Goal: Download file/media

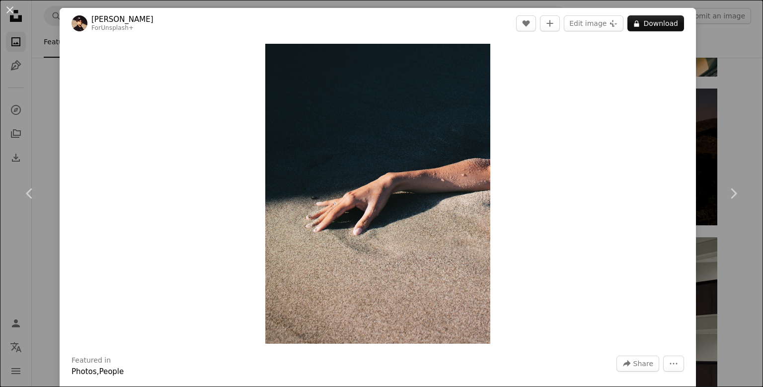
scroll to position [497, 0]
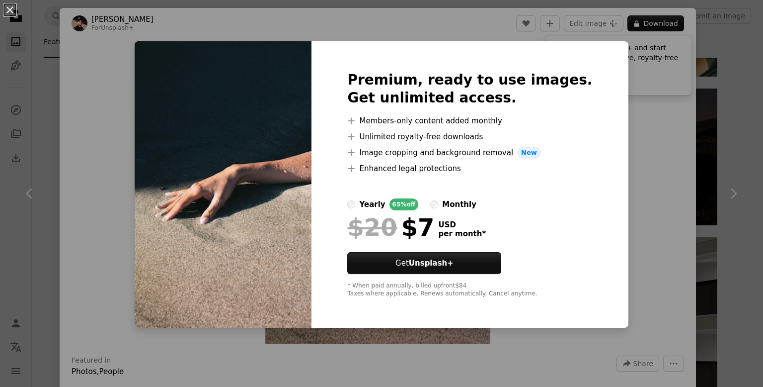
click at [606, 126] on div "Premium, ready to use images. Get unlimited access. A plus sign Members-only co…" at bounding box center [470, 184] width 316 height 286
click at [11, 9] on button "An X shape" at bounding box center [10, 10] width 12 height 12
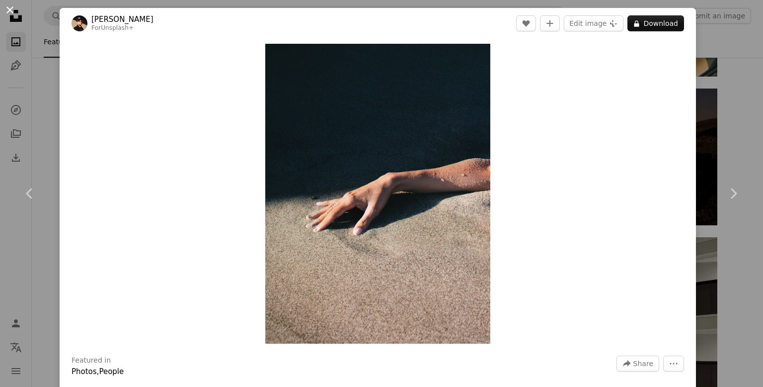
click at [9, 10] on button "An X shape" at bounding box center [10, 10] width 12 height 12
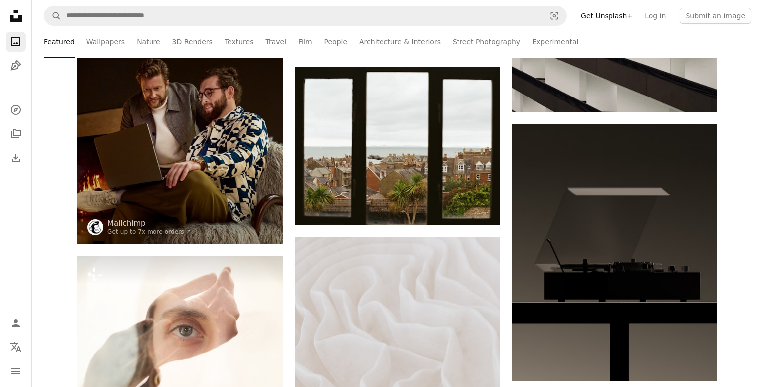
scroll to position [894, 0]
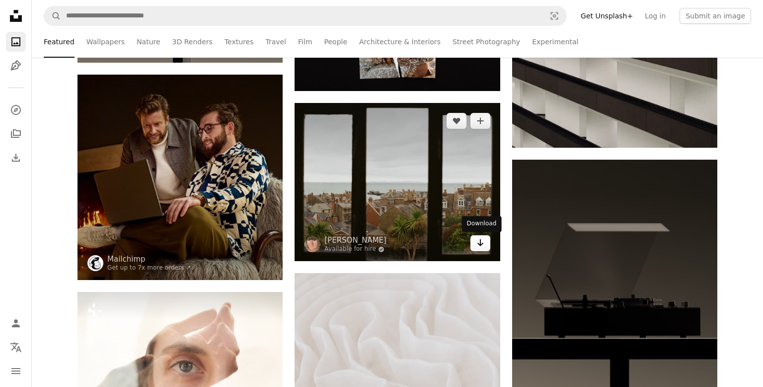
click at [483, 244] on icon "Arrow pointing down" at bounding box center [480, 243] width 8 height 12
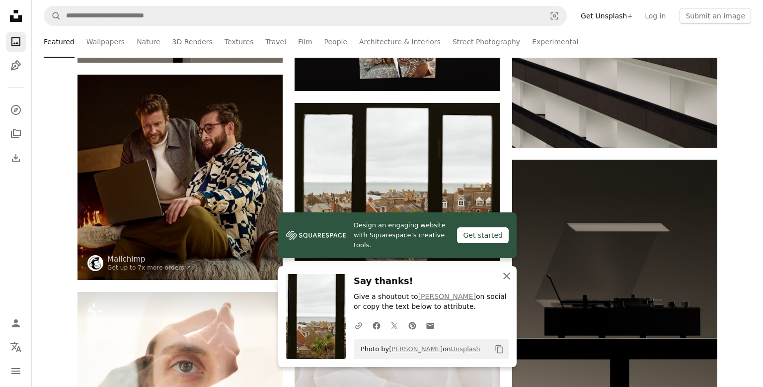
click at [505, 279] on icon "An X shape" at bounding box center [507, 276] width 12 height 12
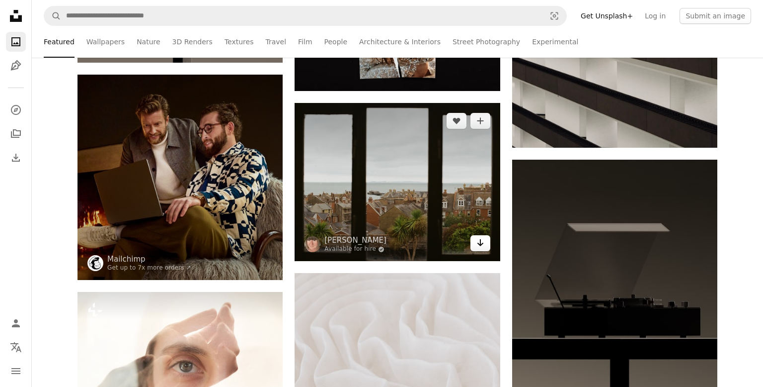
click at [482, 246] on icon "Arrow pointing down" at bounding box center [480, 243] width 8 height 12
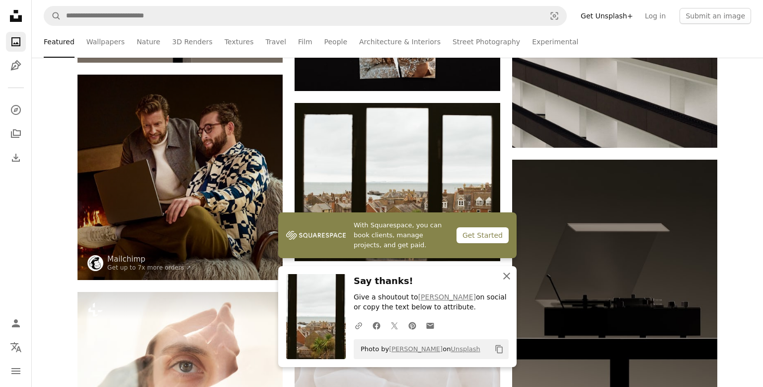
click at [501, 282] on button "An X shape Close" at bounding box center [507, 276] width 20 height 20
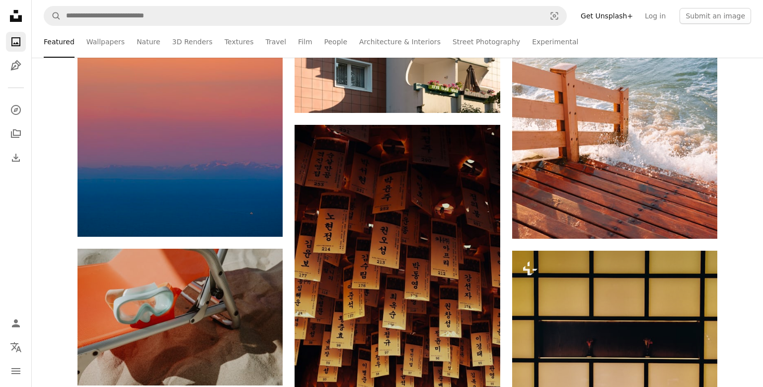
scroll to position [2564, 0]
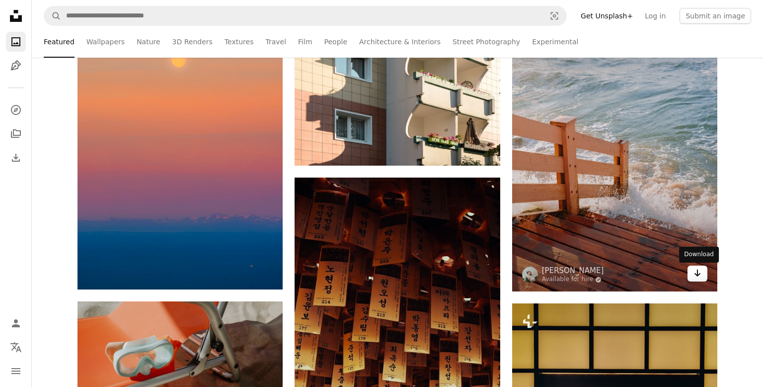
click at [699, 278] on icon "Arrow pointing down" at bounding box center [698, 273] width 8 height 12
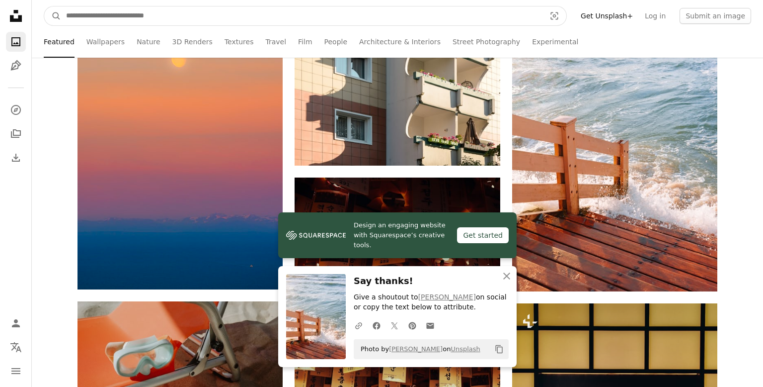
click at [115, 18] on input "Find visuals sitewide" at bounding box center [301, 15] width 481 height 19
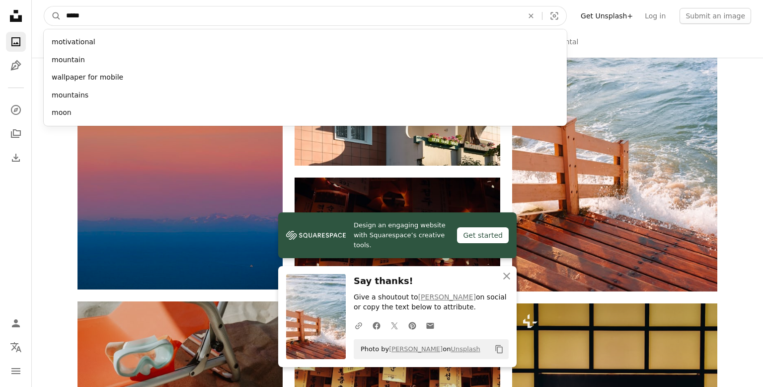
type input "*****"
click at [44, 6] on button "A magnifying glass" at bounding box center [52, 15] width 17 height 19
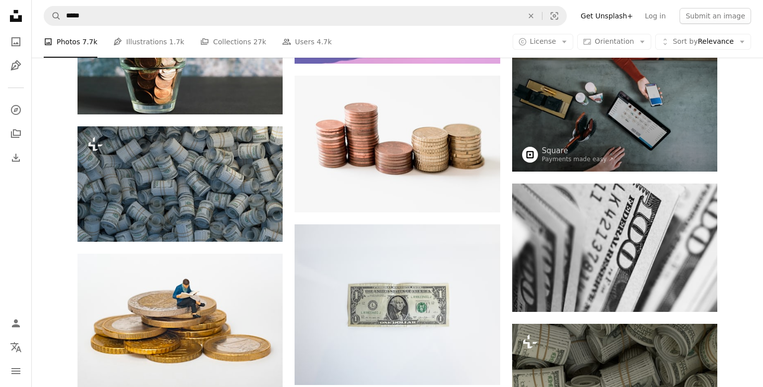
scroll to position [994, 0]
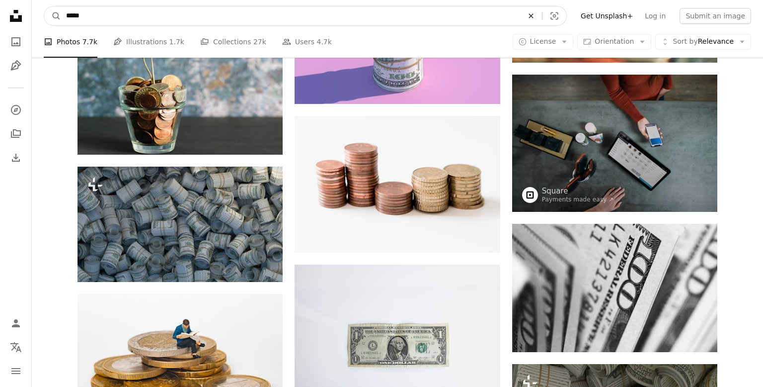
click at [542, 18] on icon "An X shape" at bounding box center [531, 16] width 22 height 8
type input "**********"
click at [44, 6] on button "A magnifying glass" at bounding box center [52, 15] width 17 height 19
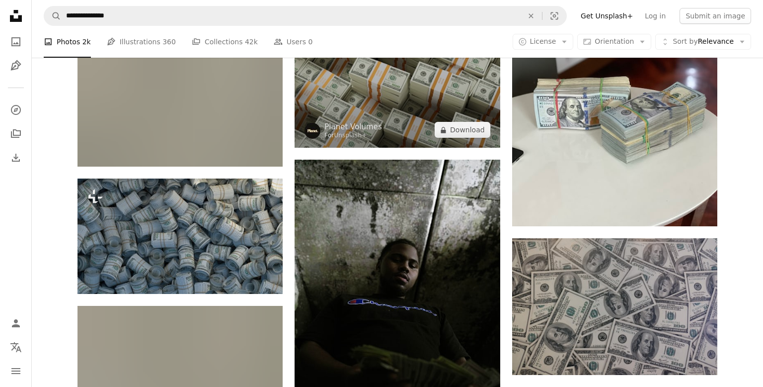
scroll to position [576, 0]
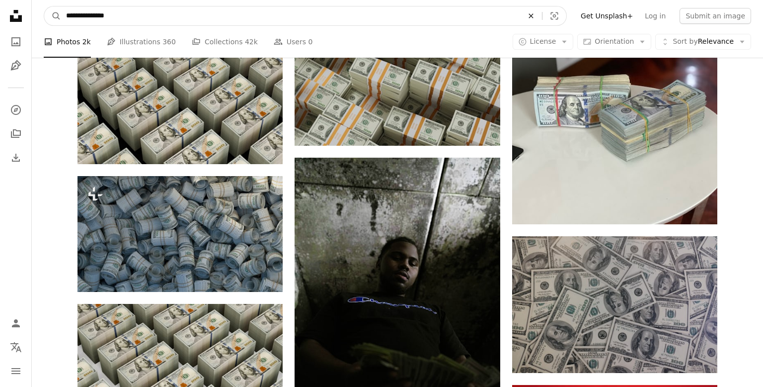
click at [542, 15] on icon "An X shape" at bounding box center [531, 16] width 22 height 8
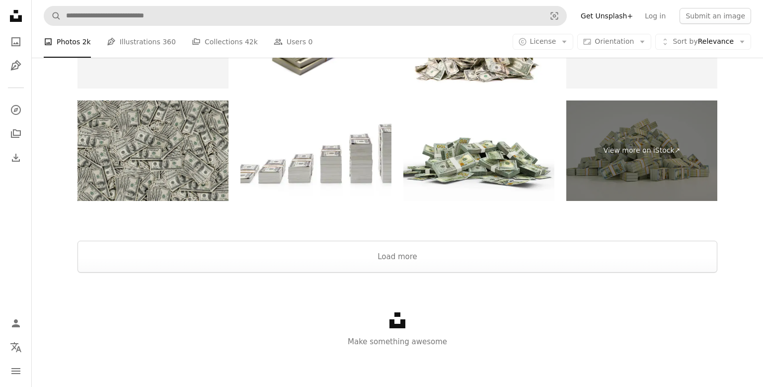
scroll to position [1928, 0]
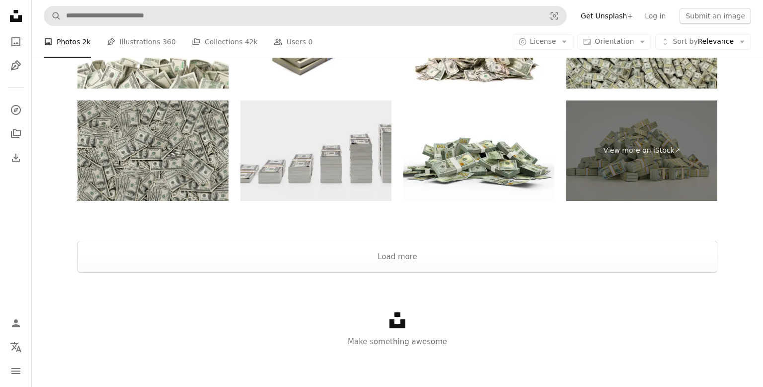
click at [355, 169] on img at bounding box center [315, 150] width 151 height 101
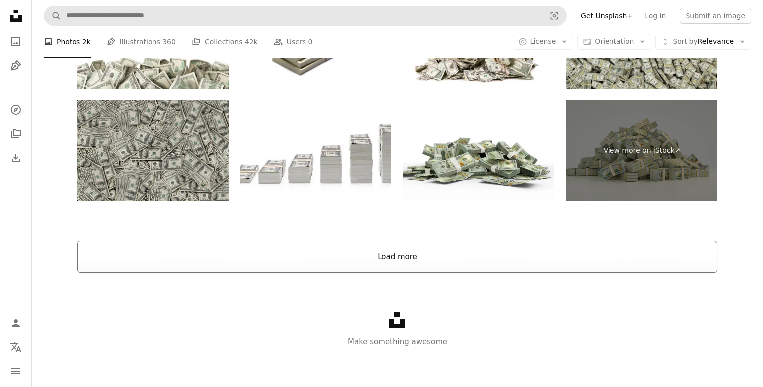
click at [403, 261] on button "Load more" at bounding box center [398, 256] width 640 height 32
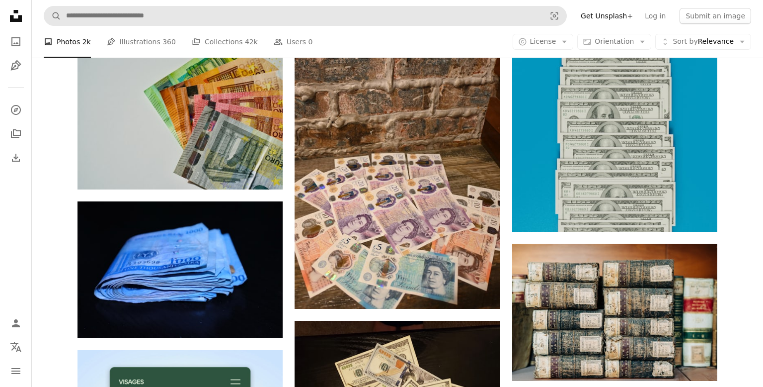
scroll to position [1948, 0]
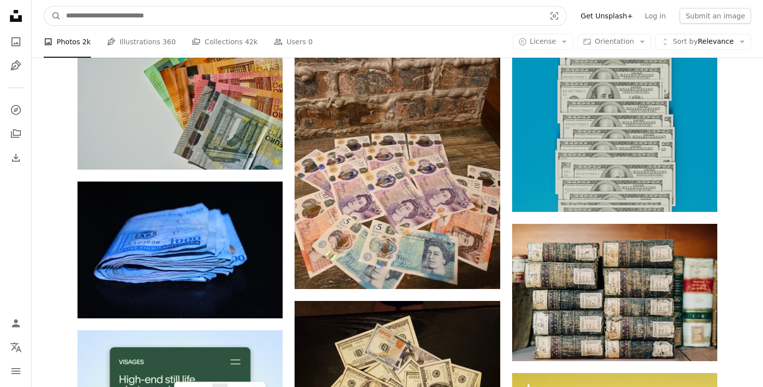
click at [343, 19] on input "Find visuals sitewide" at bounding box center [301, 15] width 481 height 19
type input "**********"
click button "A magnifying glass" at bounding box center [52, 15] width 17 height 19
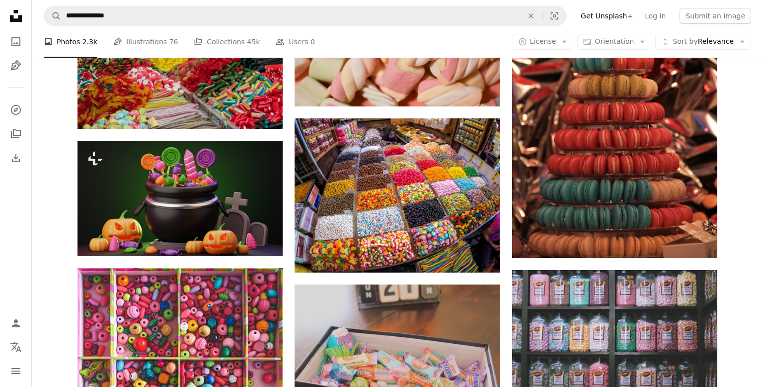
scroll to position [556, 0]
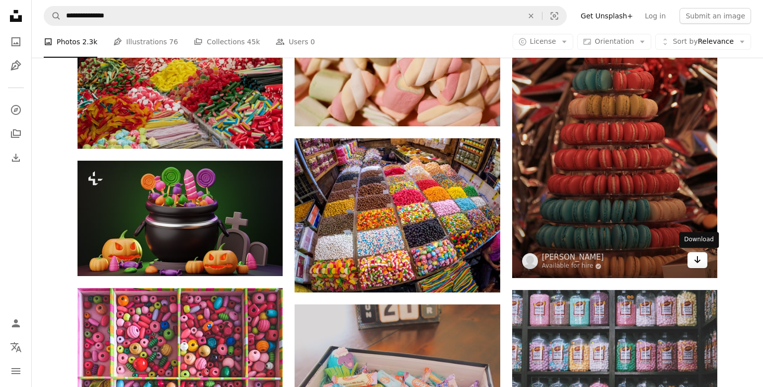
click at [698, 258] on icon "Arrow pointing down" at bounding box center [698, 259] width 8 height 12
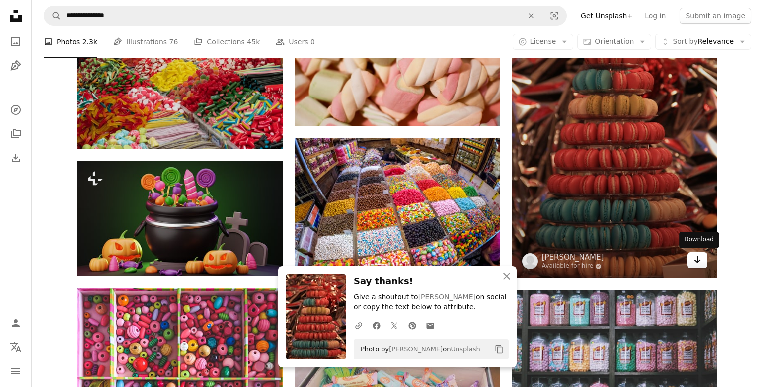
click at [692, 256] on link "Arrow pointing down" at bounding box center [698, 260] width 20 height 16
click at [695, 260] on icon "Download" at bounding box center [698, 259] width 6 height 7
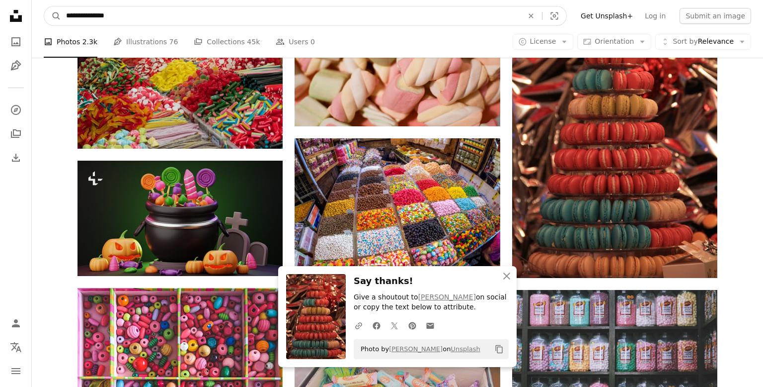
click at [348, 13] on input "**********" at bounding box center [290, 15] width 459 height 19
type input "**********"
click button "A magnifying glass" at bounding box center [52, 15] width 17 height 19
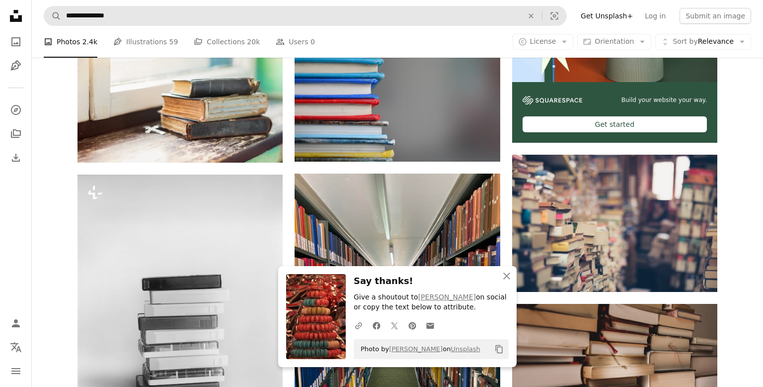
scroll to position [437, 0]
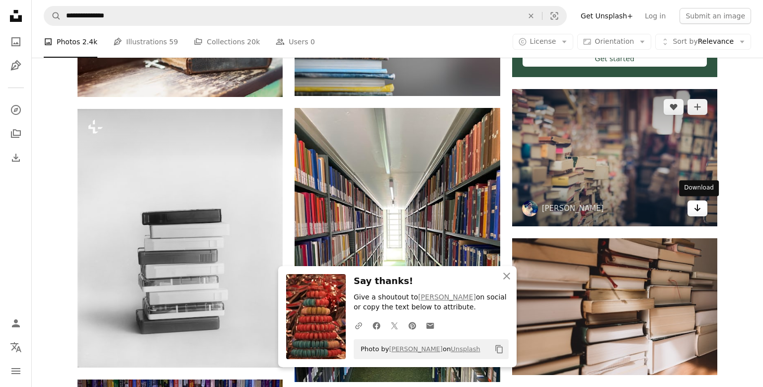
click at [699, 212] on icon "Arrow pointing down" at bounding box center [698, 208] width 8 height 12
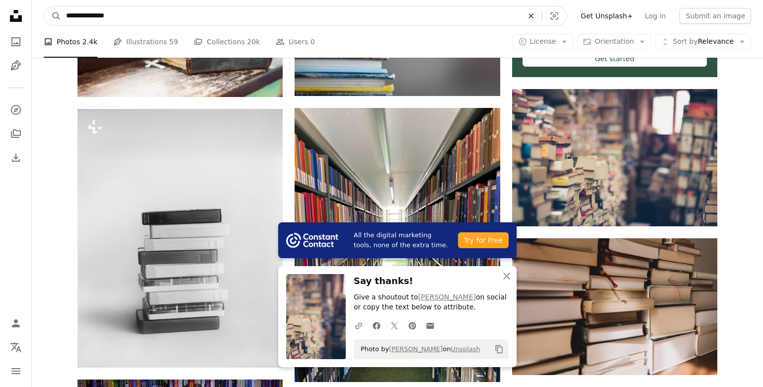
click at [533, 17] on icon "Find visuals sitewide" at bounding box center [531, 15] width 4 height 4
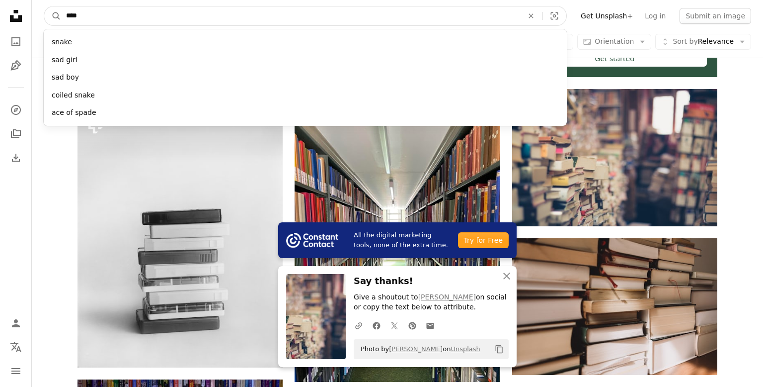
type input "****"
click at [44, 6] on button "A magnifying glass" at bounding box center [52, 15] width 17 height 19
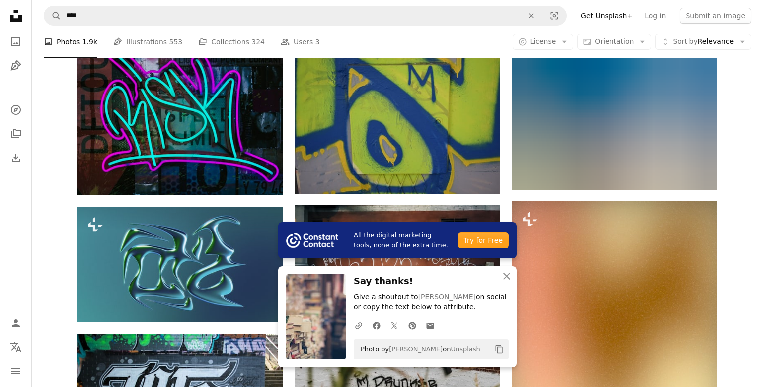
scroll to position [676, 0]
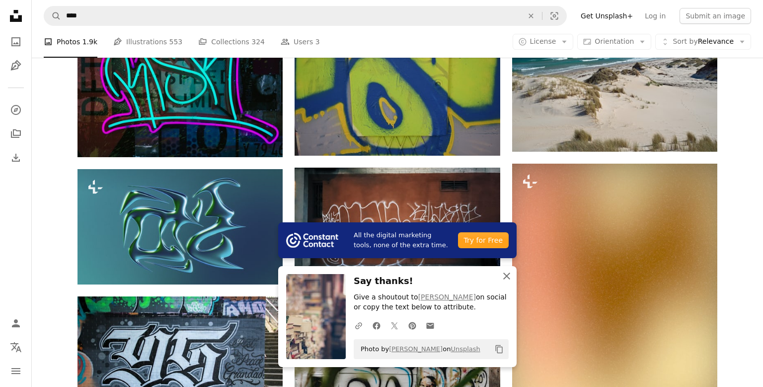
click at [506, 278] on icon "An X shape" at bounding box center [507, 276] width 12 height 12
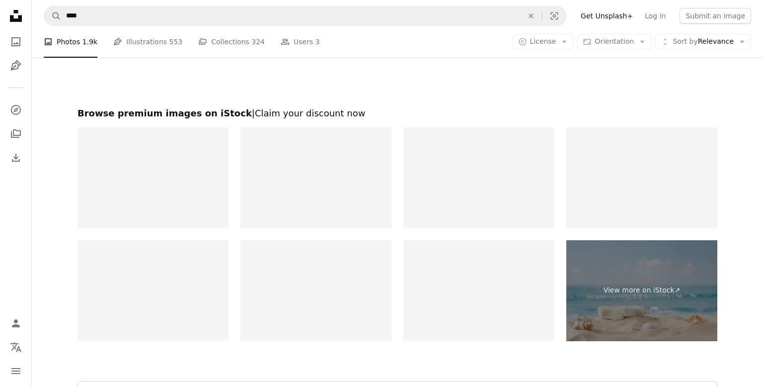
scroll to position [1809, 0]
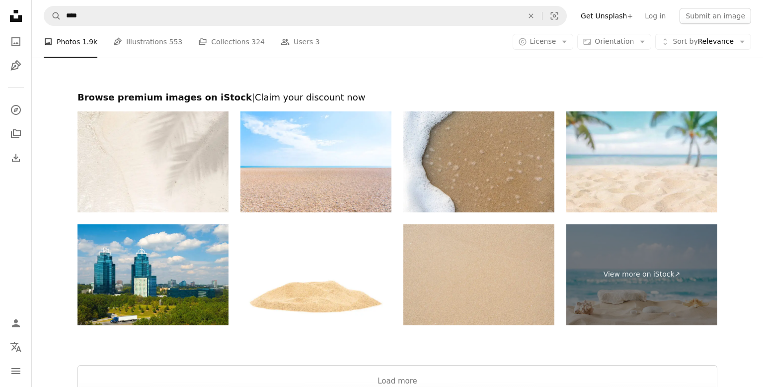
click at [428, 284] on img at bounding box center [478, 274] width 151 height 101
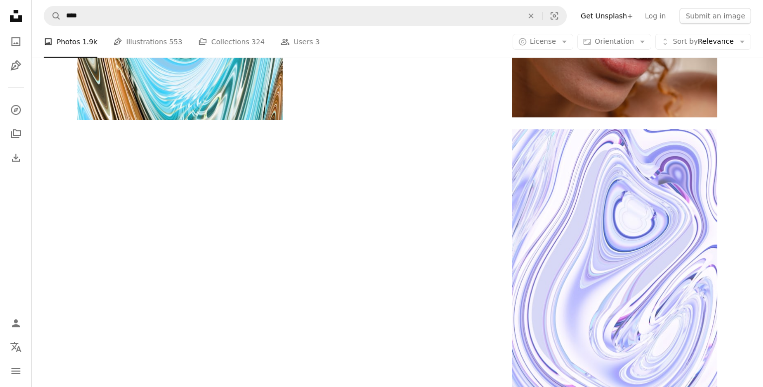
scroll to position [1296, 0]
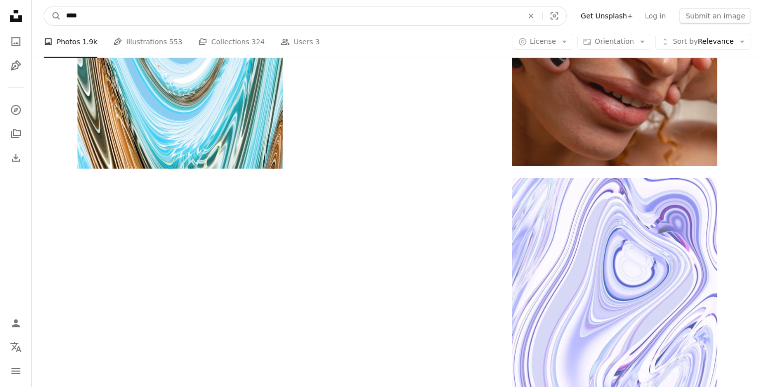
click at [445, 20] on input "****" at bounding box center [290, 15] width 459 height 19
type input "*"
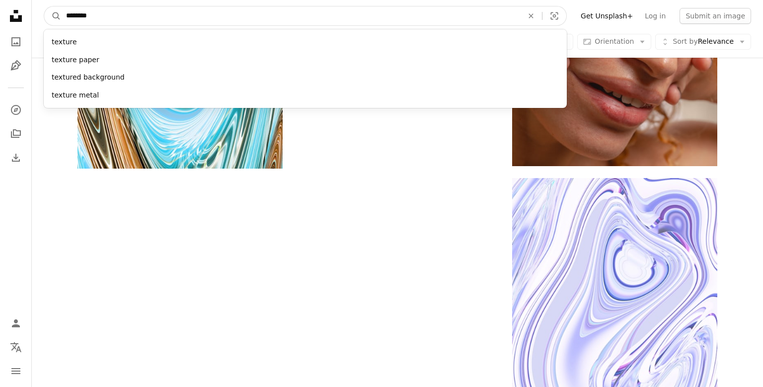
type input "********"
click at [44, 6] on button "A magnifying glass" at bounding box center [52, 15] width 17 height 19
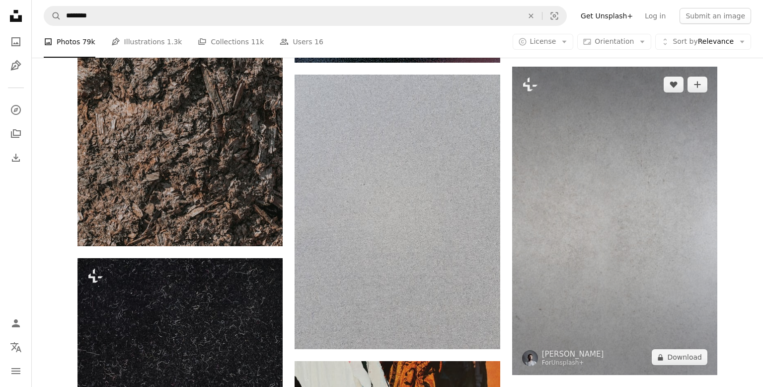
scroll to position [1113, 0]
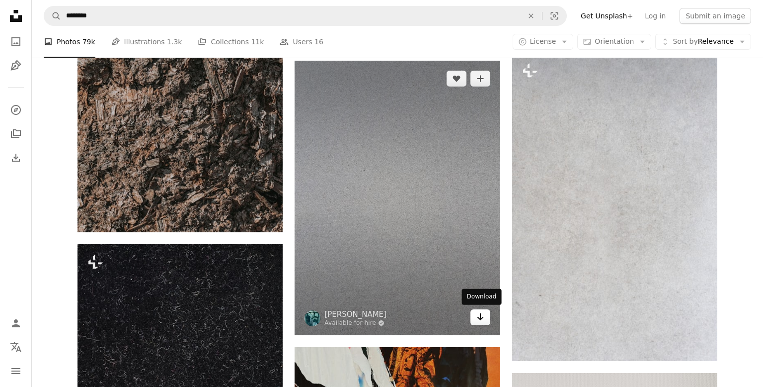
click at [484, 316] on icon "Arrow pointing down" at bounding box center [480, 317] width 8 height 12
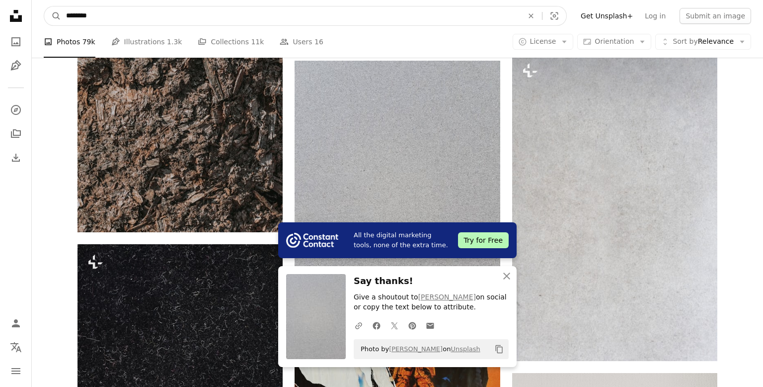
click at [315, 11] on input "********" at bounding box center [290, 15] width 459 height 19
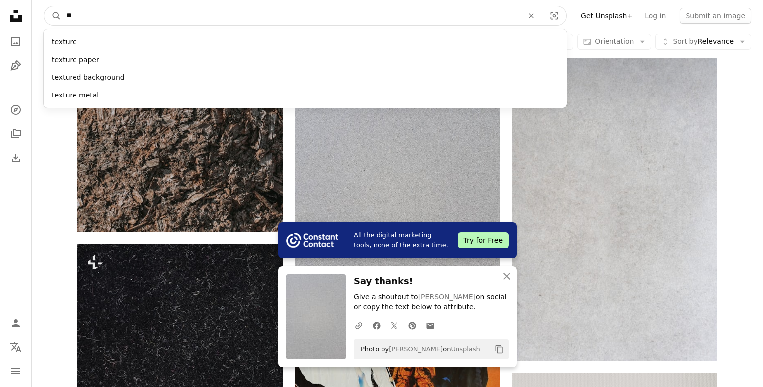
type input "*"
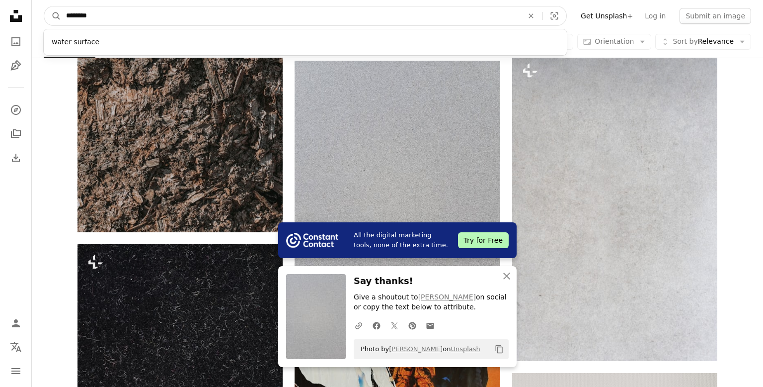
type input "********"
click at [44, 6] on button "A magnifying glass" at bounding box center [52, 15] width 17 height 19
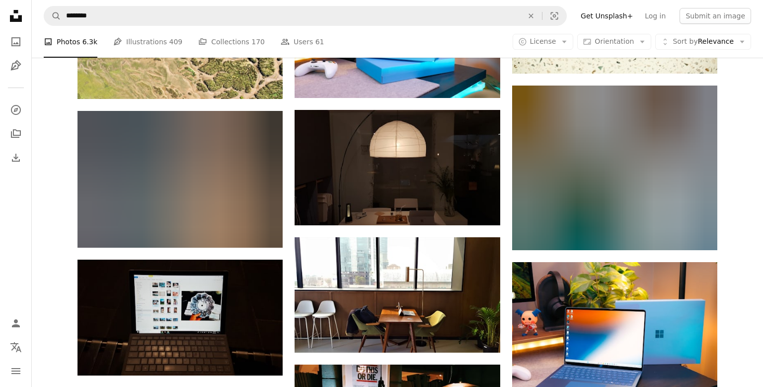
scroll to position [1033, 0]
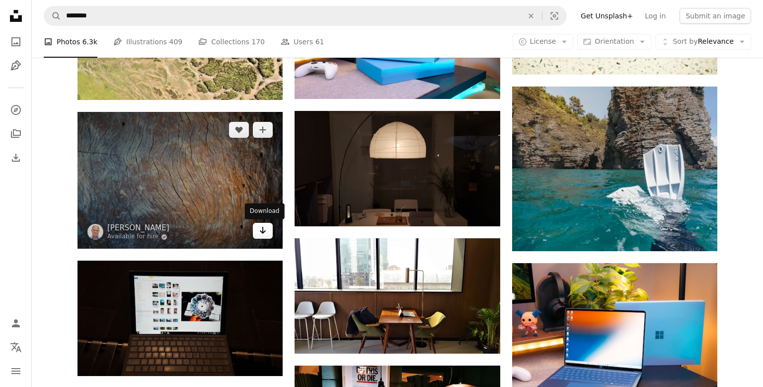
click at [262, 233] on icon "Download" at bounding box center [263, 230] width 6 height 7
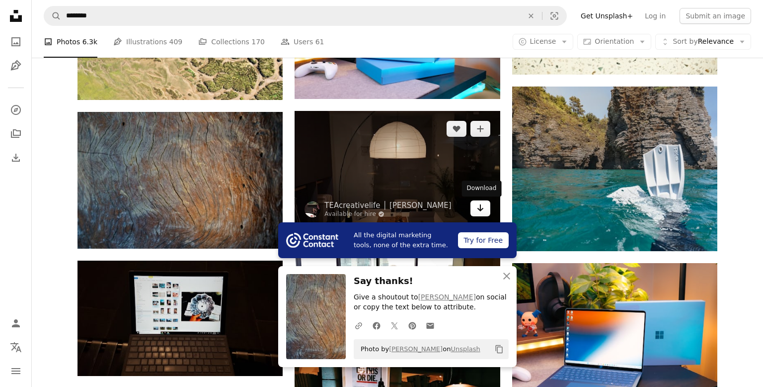
click at [481, 207] on icon "Arrow pointing down" at bounding box center [480, 208] width 8 height 12
